Goal: Task Accomplishment & Management: Manage account settings

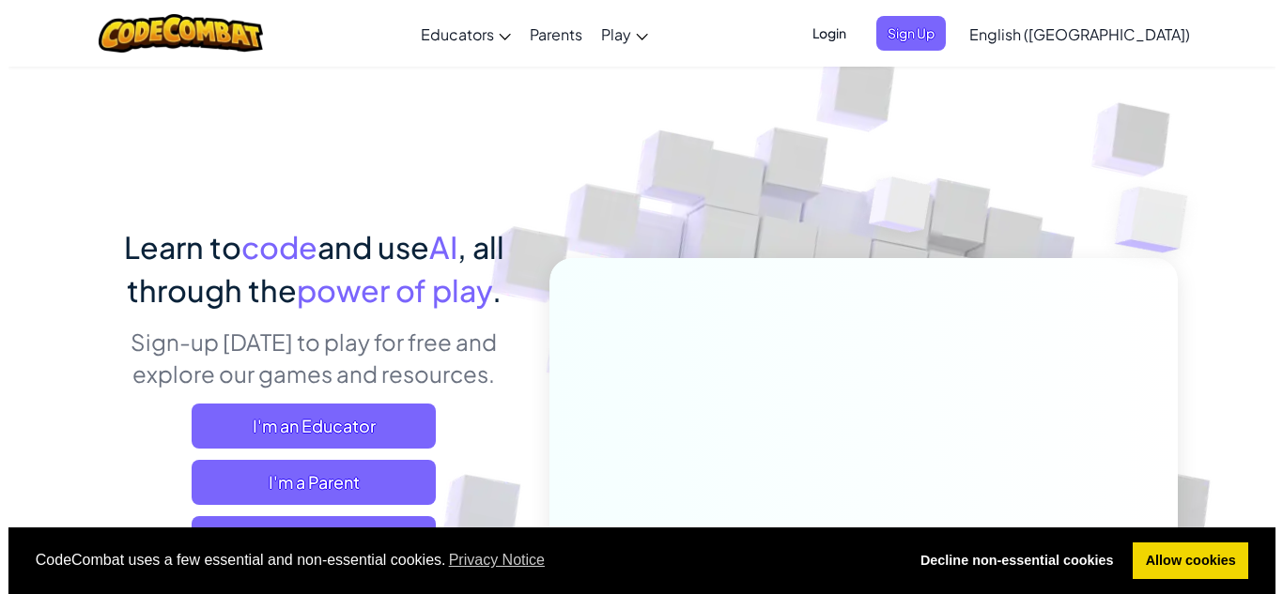
scroll to position [94, 0]
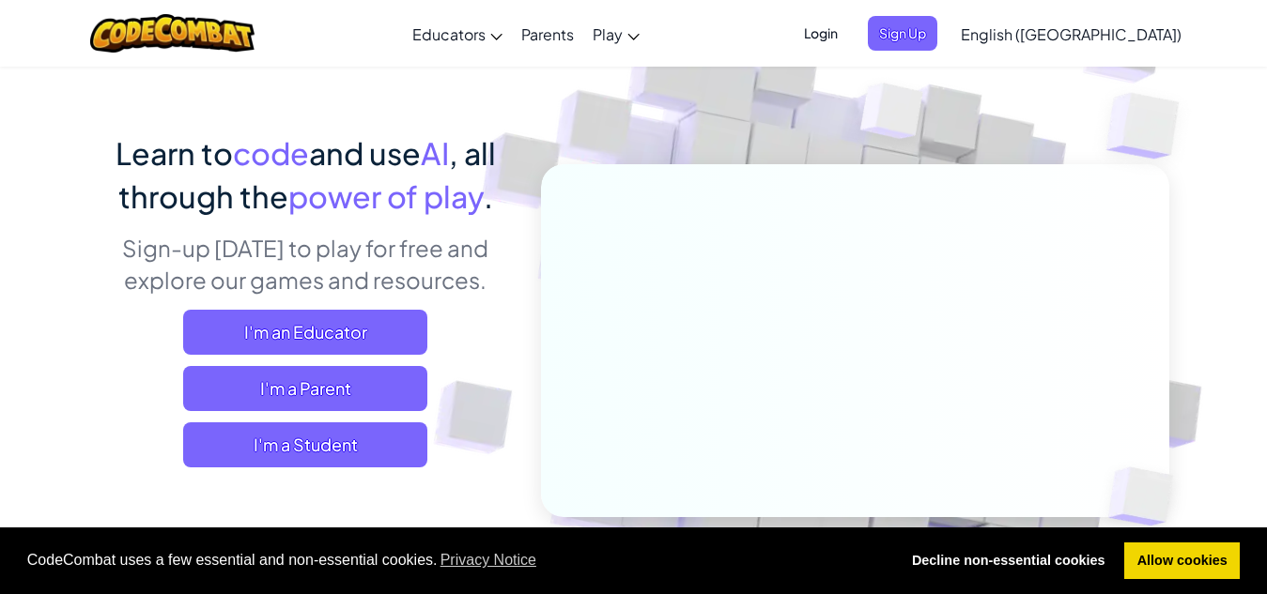
click at [849, 27] on span "Login" at bounding box center [820, 33] width 56 height 35
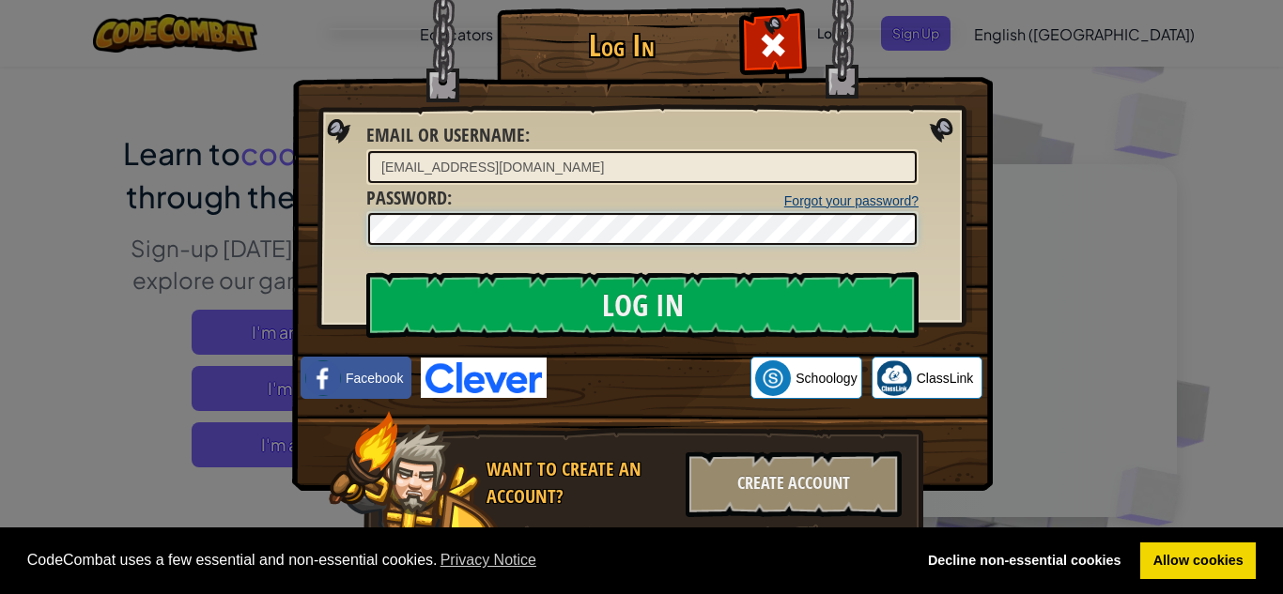
click at [366, 272] on input "Log In" at bounding box center [642, 305] width 552 height 66
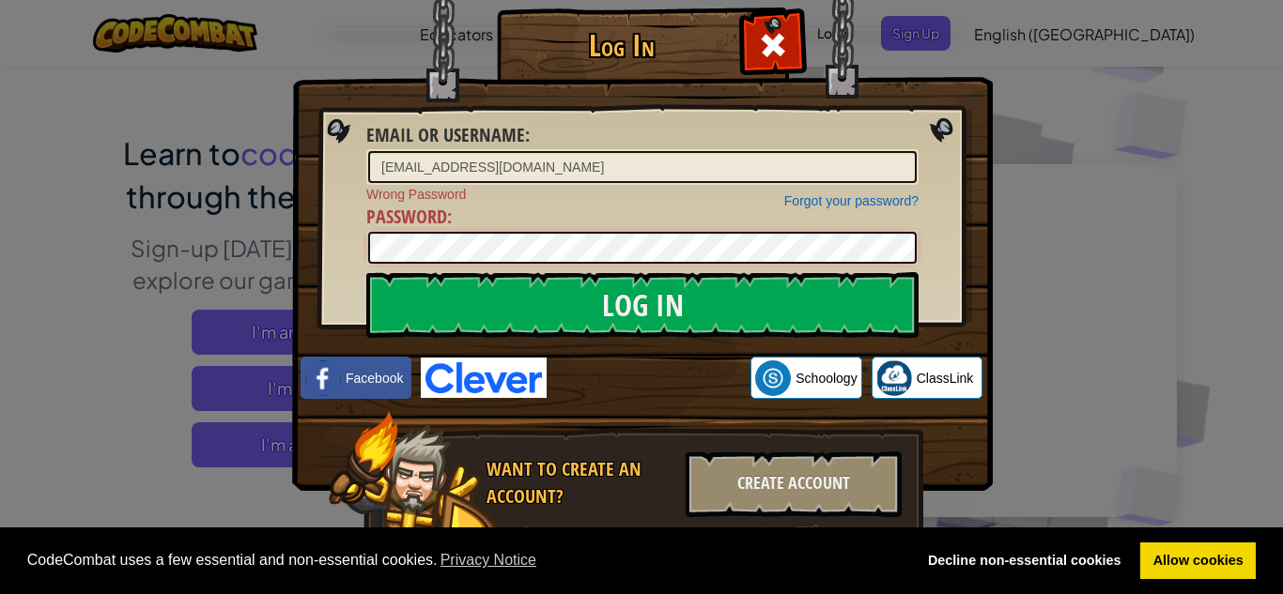
click at [366, 272] on input "Log In" at bounding box center [642, 305] width 552 height 66
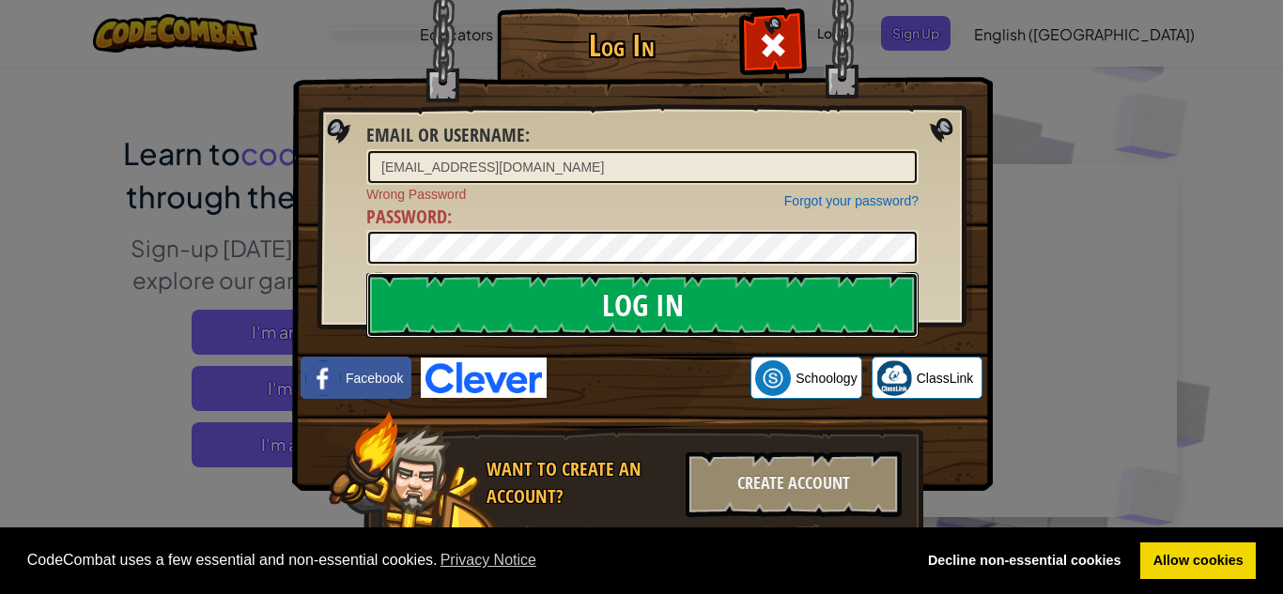
click at [757, 286] on input "Log In" at bounding box center [642, 305] width 552 height 66
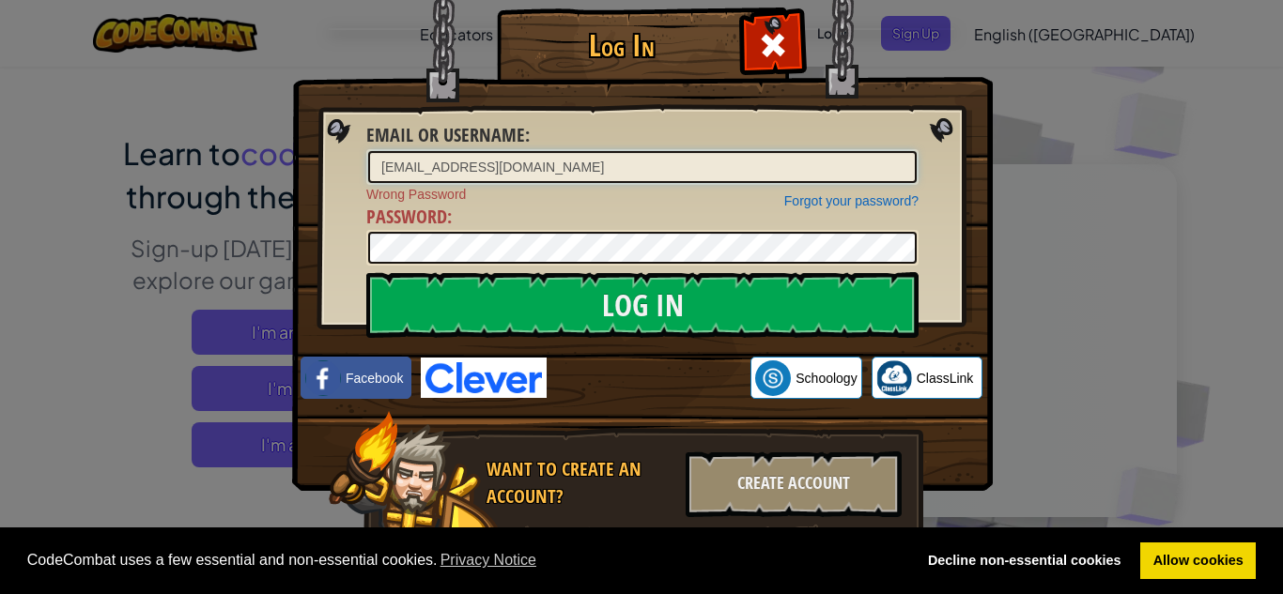
click at [573, 169] on input "[EMAIL_ADDRESS][DOMAIN_NAME]" at bounding box center [642, 167] width 548 height 32
click at [645, 170] on input "[EMAIL_ADDRESS][DOMAIN_NAME]" at bounding box center [642, 167] width 548 height 32
type input "h"
click at [1183, 547] on link "Allow cookies" at bounding box center [1197, 562] width 115 height 38
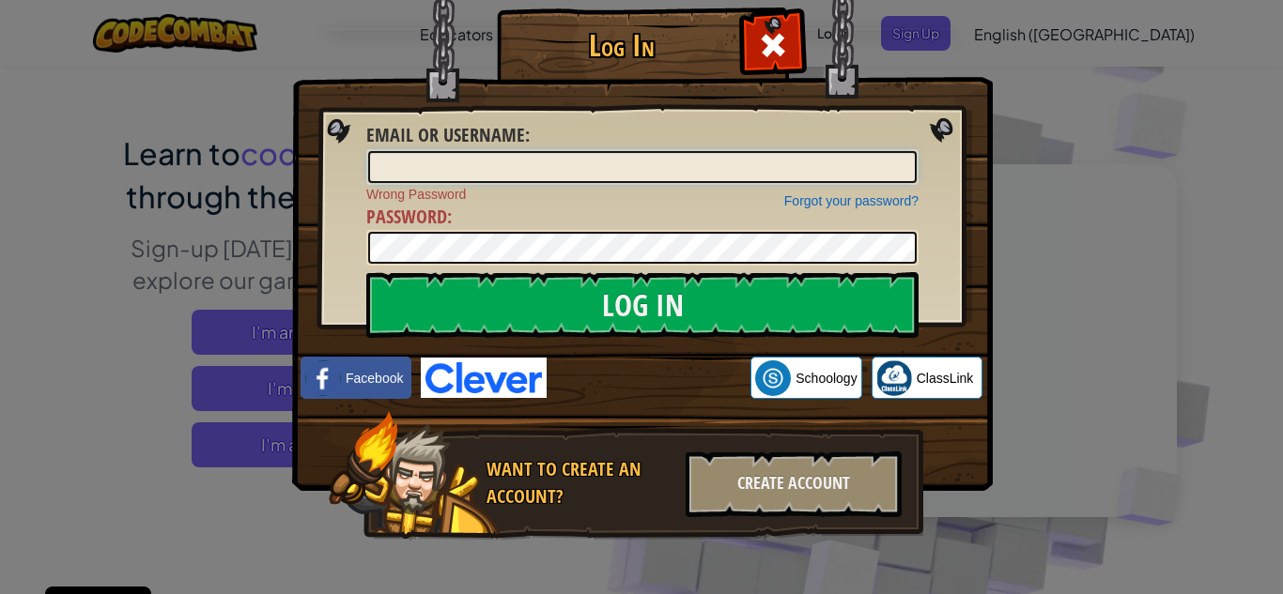
click at [780, 164] on input "Email or Username :" at bounding box center [642, 167] width 548 height 32
click at [366, 272] on input "Log In" at bounding box center [642, 305] width 552 height 66
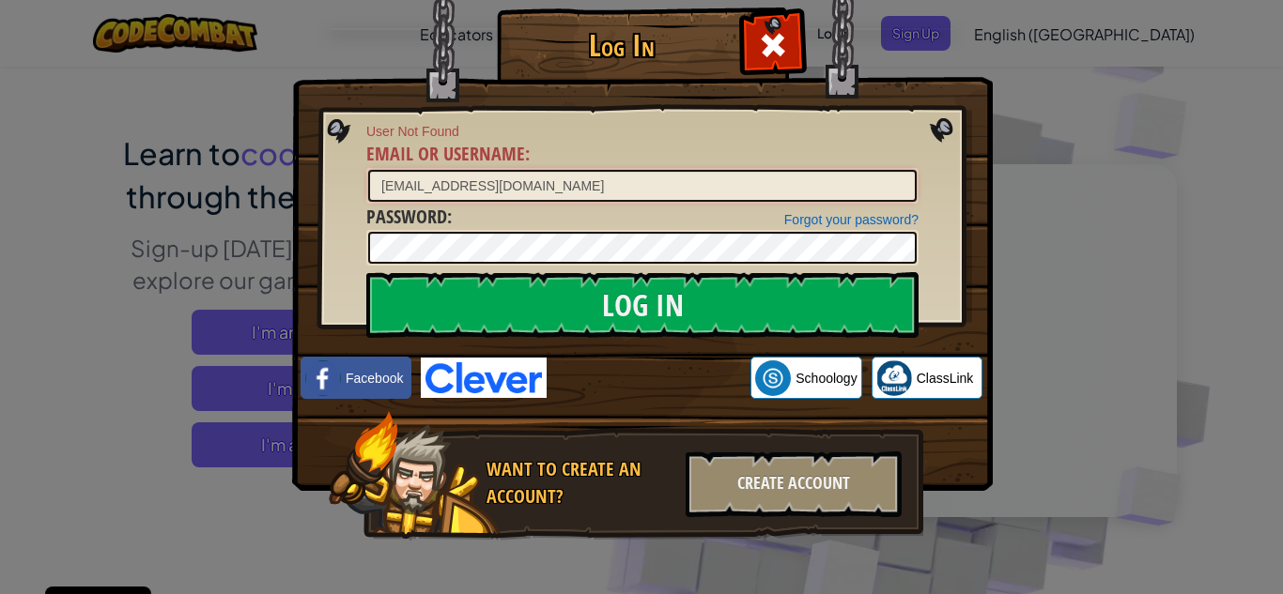
click at [546, 188] on input "[EMAIL_ADDRESS][DOMAIN_NAME]" at bounding box center [642, 186] width 548 height 32
type input "n"
type input "[EMAIL_ADDRESS][DOMAIN_NAME]"
click at [366, 272] on input "Log In" at bounding box center [642, 305] width 552 height 66
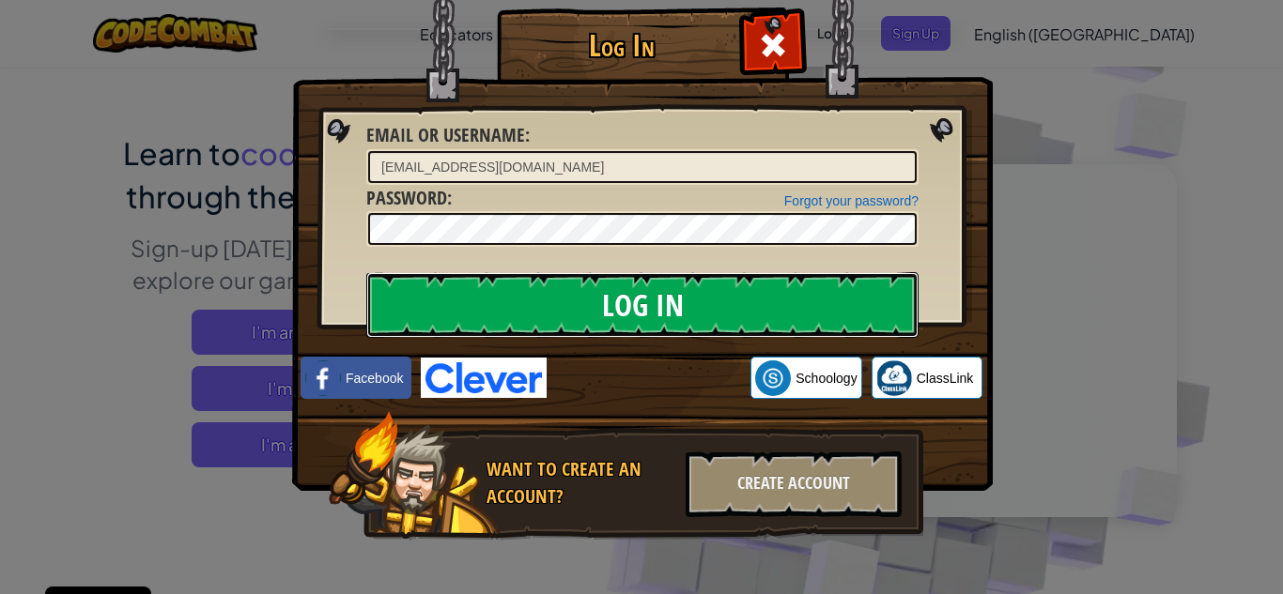
click at [698, 297] on input "Log In" at bounding box center [642, 305] width 552 height 66
